Goal: Task Accomplishment & Management: Manage account settings

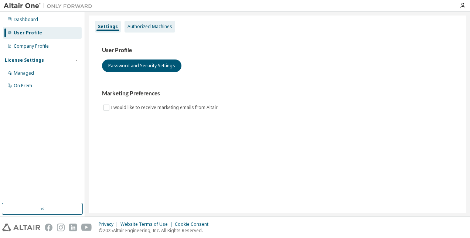
click at [153, 26] on div "Authorized Machines" at bounding box center [150, 27] width 45 height 6
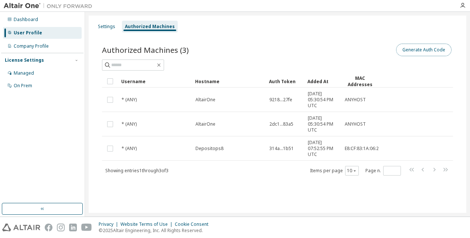
click at [429, 48] on button "Generate Auth Code" at bounding box center [423, 50] width 55 height 13
